Goal: Understand process/instructions: Learn how to perform a task or action

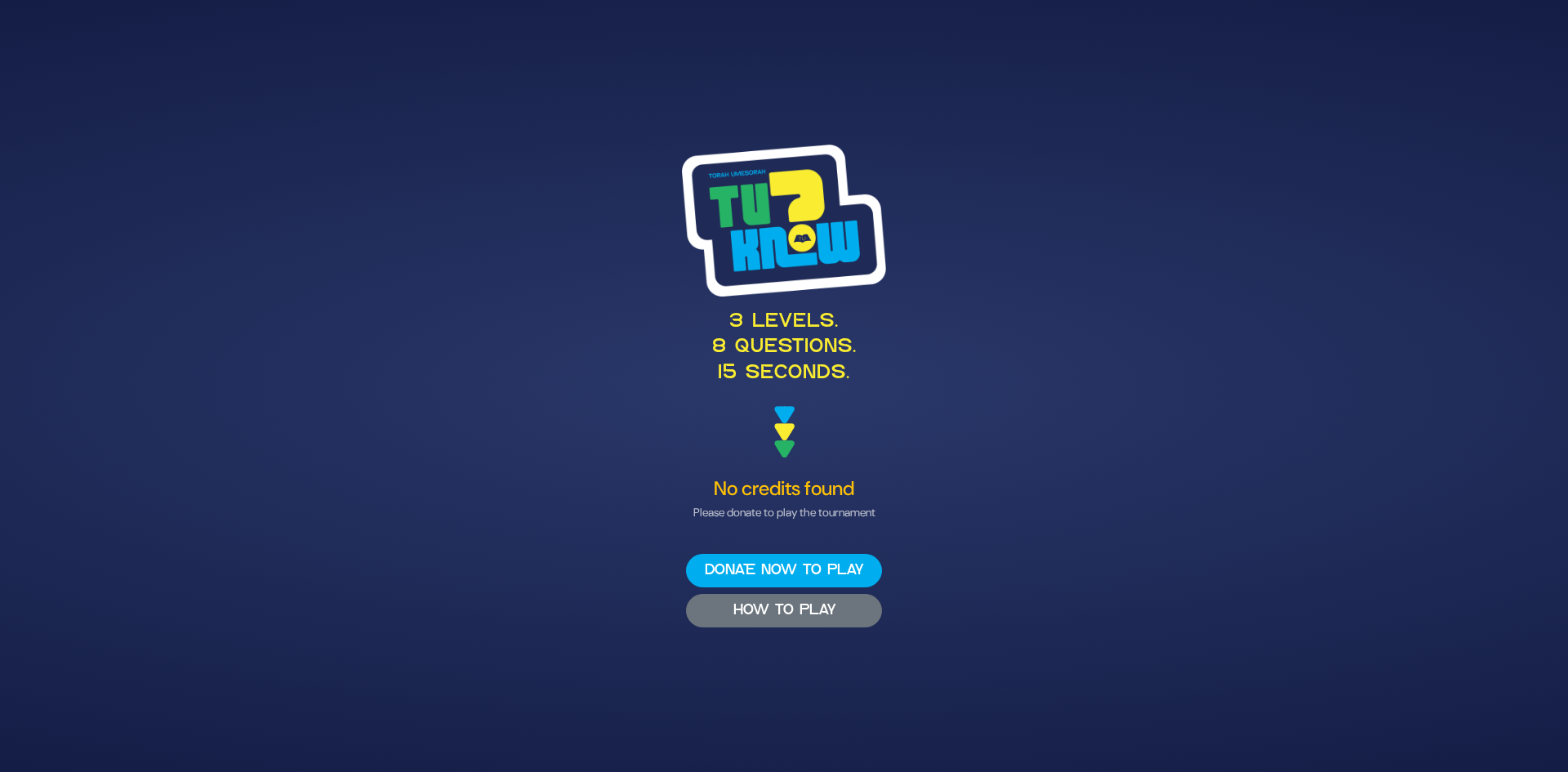
drag, startPoint x: 795, startPoint y: 608, endPoint x: 730, endPoint y: 611, distance: 65.1
click at [730, 611] on button "HOW TO PLAY" at bounding box center [784, 610] width 196 height 34
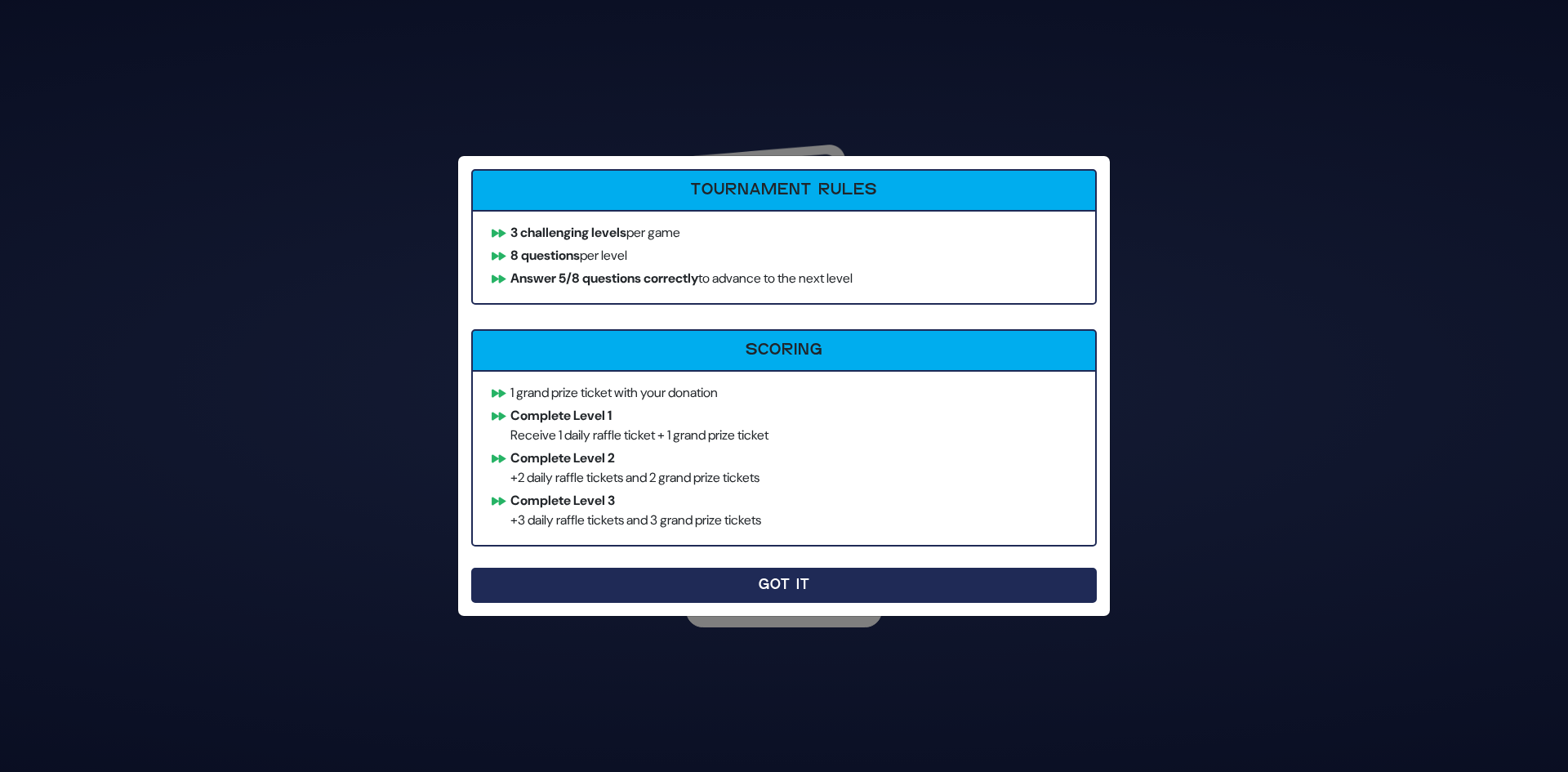
click at [753, 594] on button "Got It" at bounding box center [784, 585] width 626 height 35
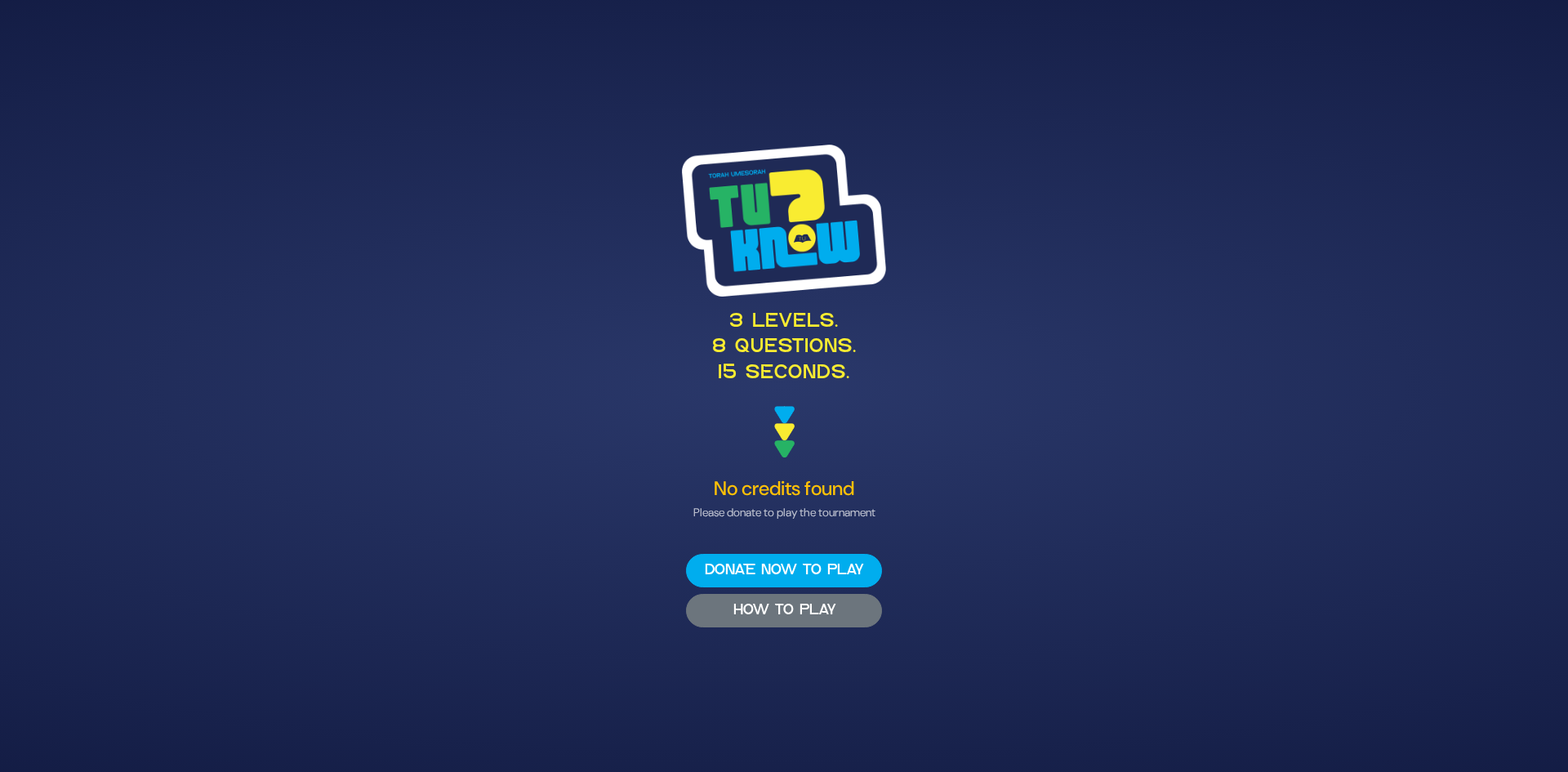
click at [817, 614] on button "HOW TO PLAY" at bounding box center [784, 610] width 196 height 34
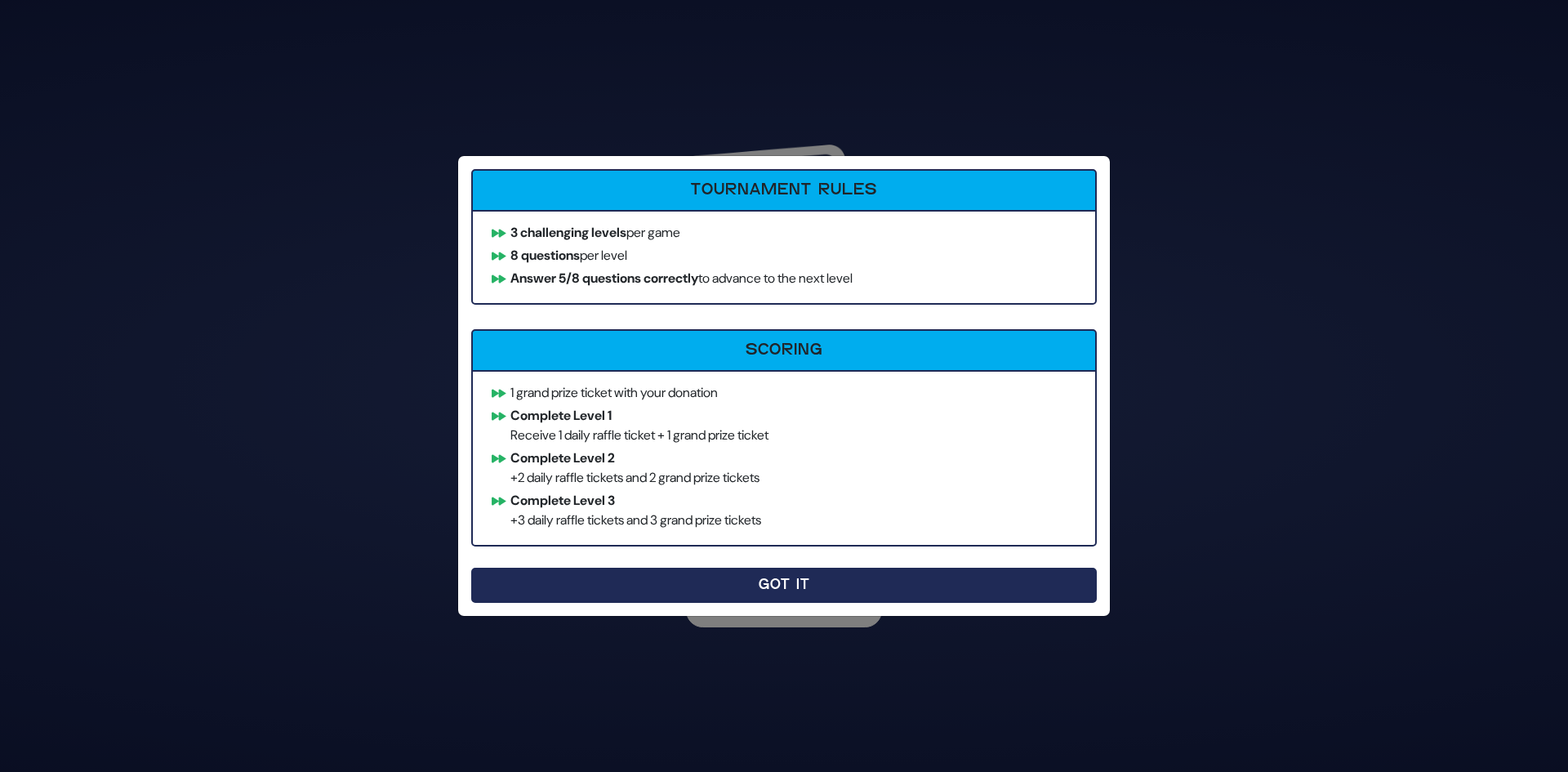
click at [818, 583] on button "Got It" at bounding box center [784, 585] width 626 height 35
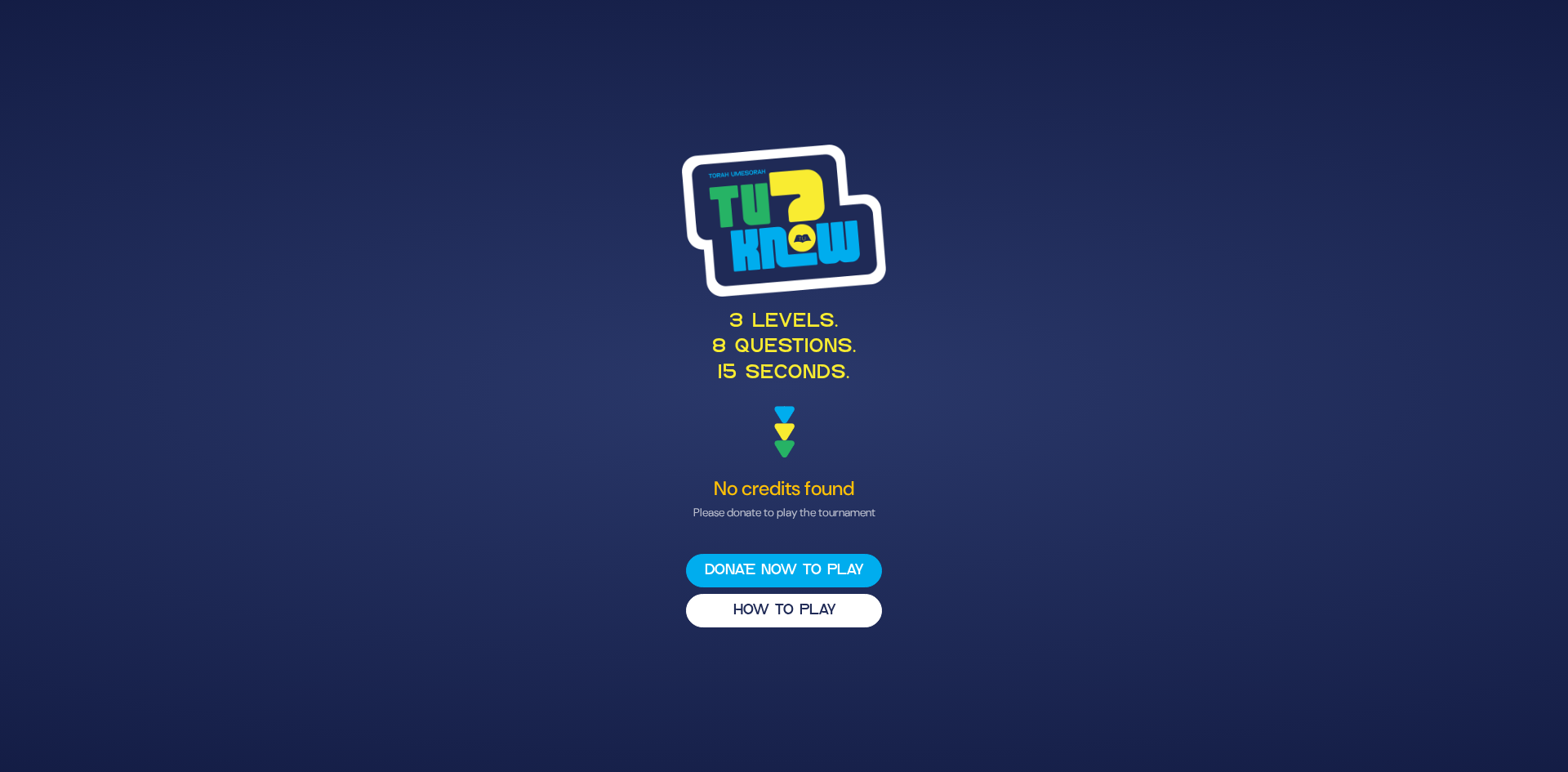
click at [822, 450] on div "3 levels. 8 questions. 15 seconds." at bounding box center [784, 301] width 797 height 313
